Goal: Find specific page/section

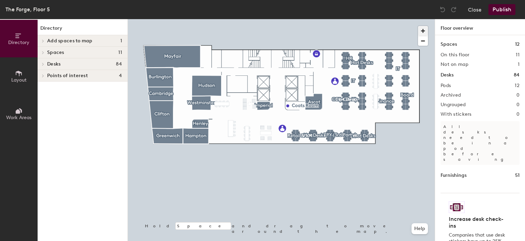
click at [425, 32] on span "button" at bounding box center [423, 31] width 10 height 10
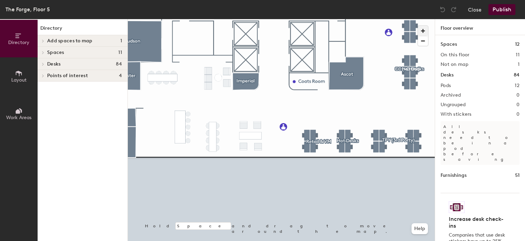
click at [425, 32] on span "button" at bounding box center [423, 31] width 10 height 10
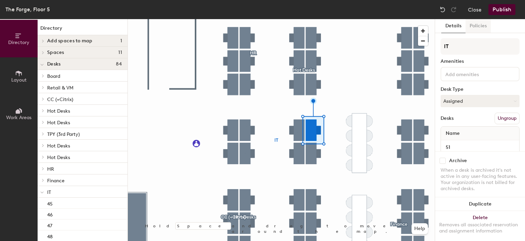
click at [477, 26] on button "Policies" at bounding box center [478, 26] width 25 height 14
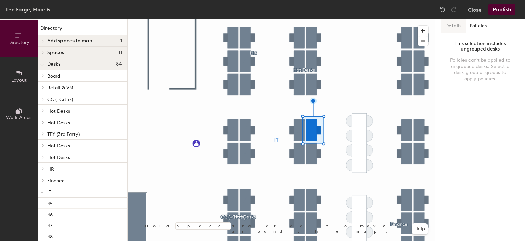
click at [451, 27] on button "Details" at bounding box center [453, 26] width 24 height 14
